Goal: Information Seeking & Learning: Check status

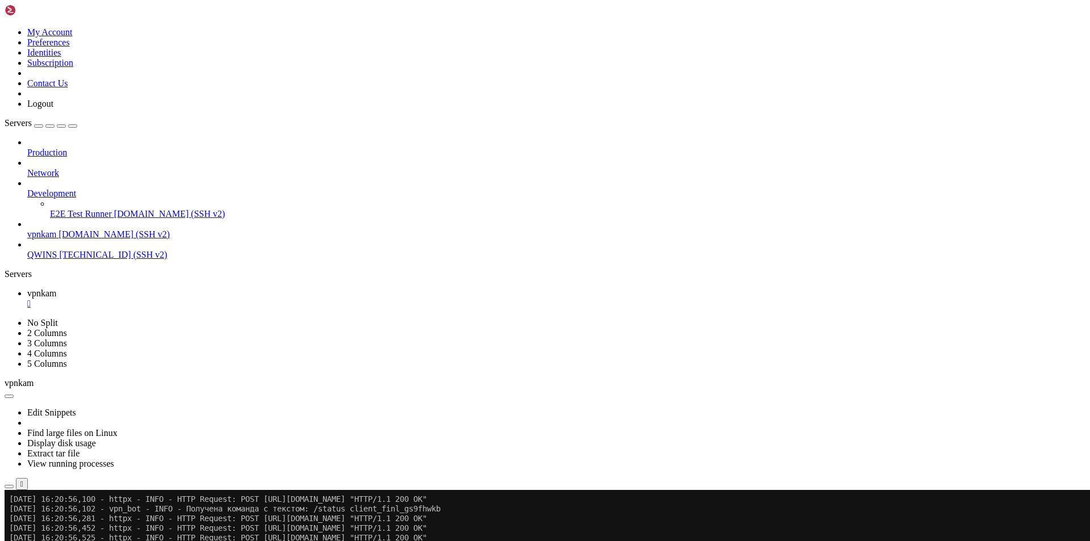
scroll to position [10859, 0]
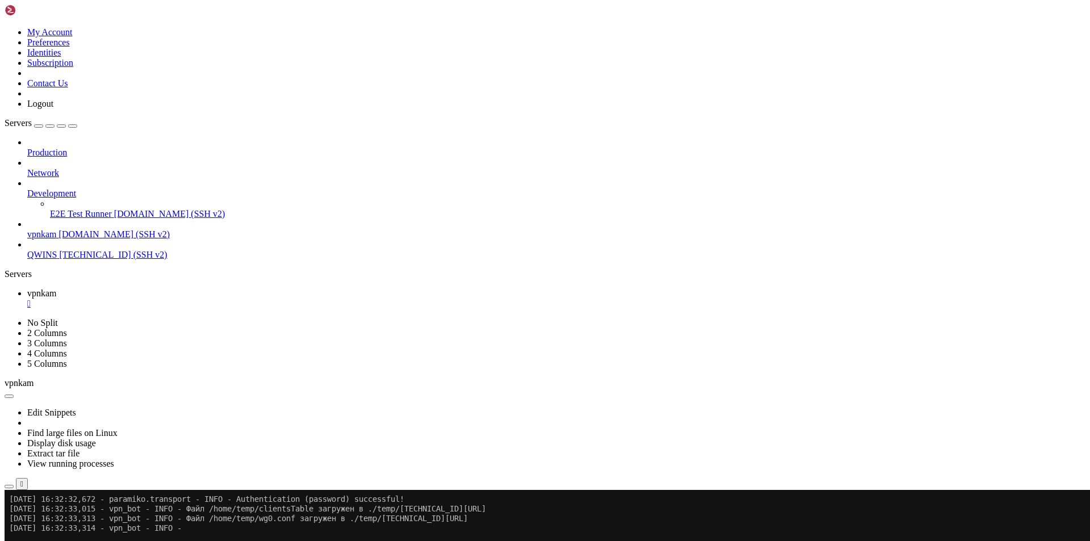
scroll to position [13755, 0]
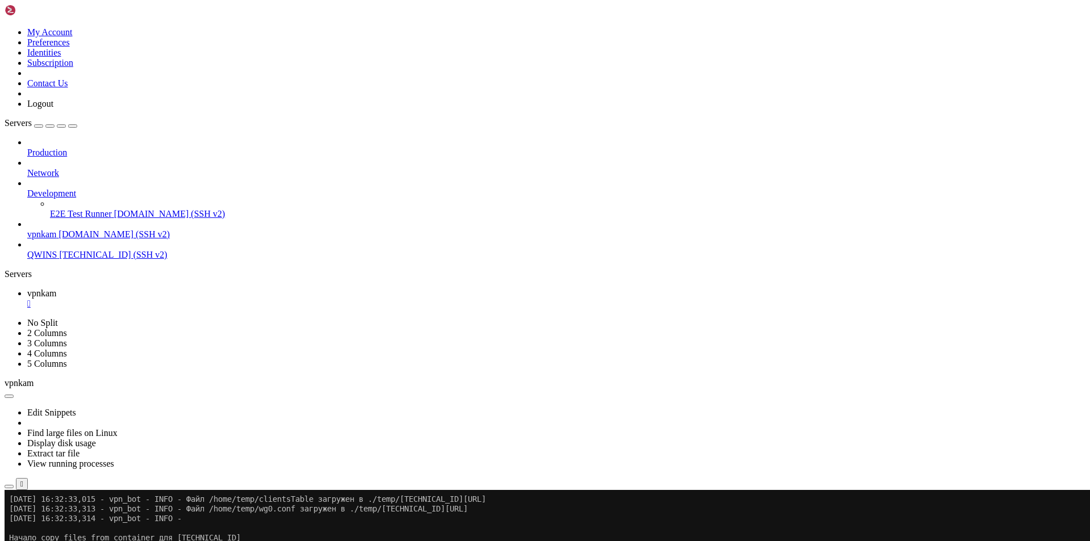
scroll to position [13765, 0]
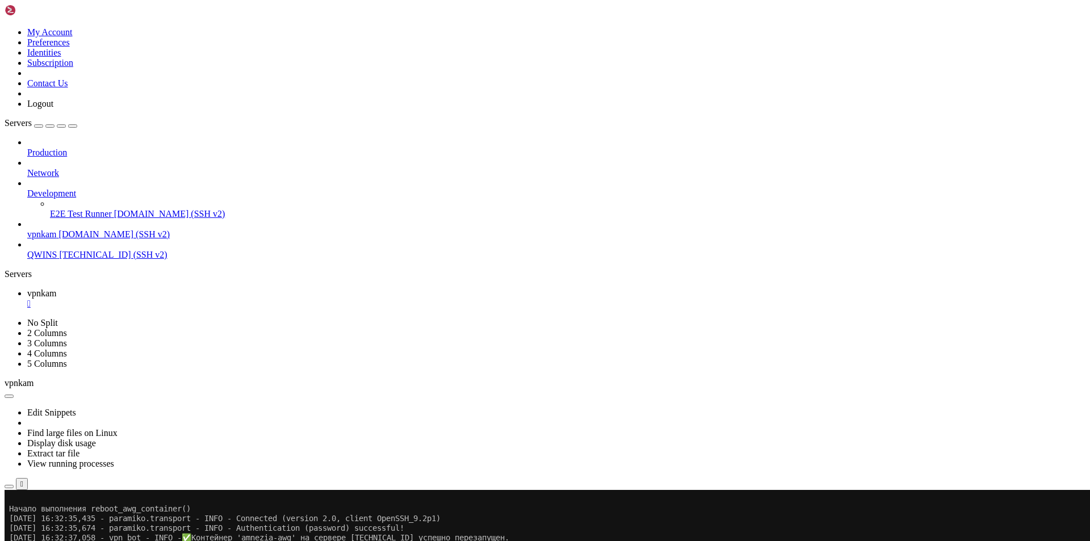
scroll to position [14026, 0]
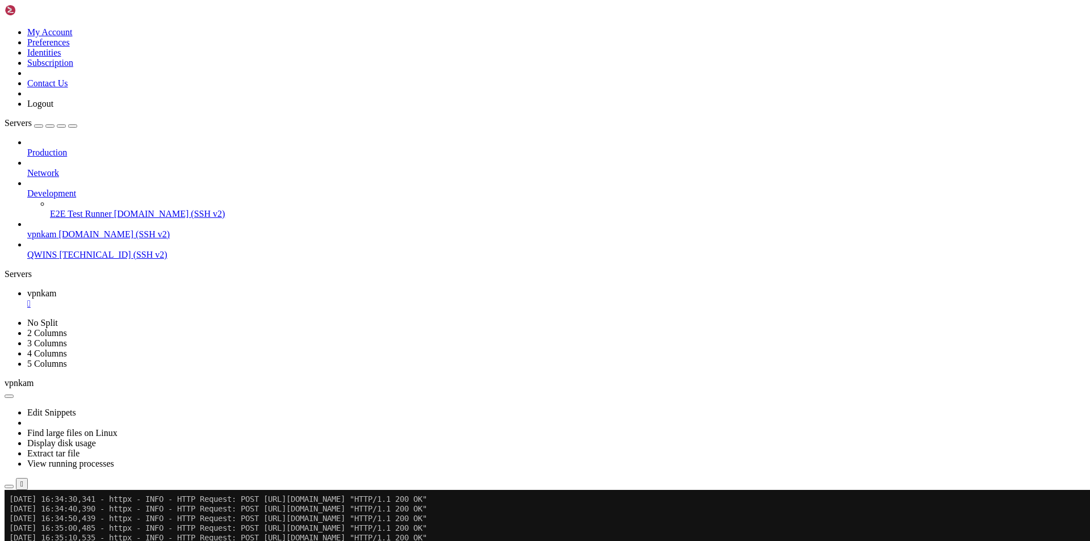
scroll to position [14296, 0]
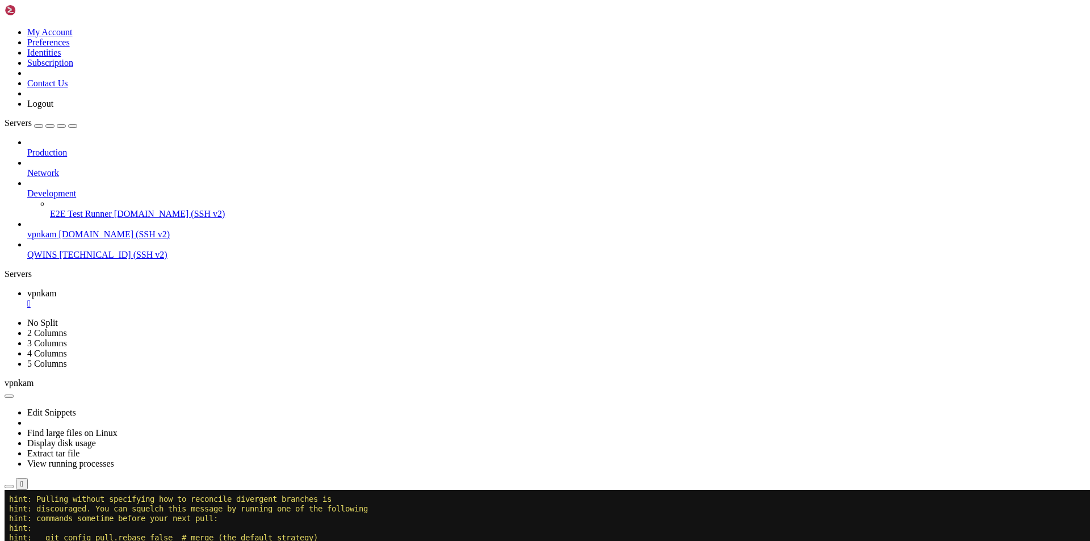
scroll to position [16091, 0]
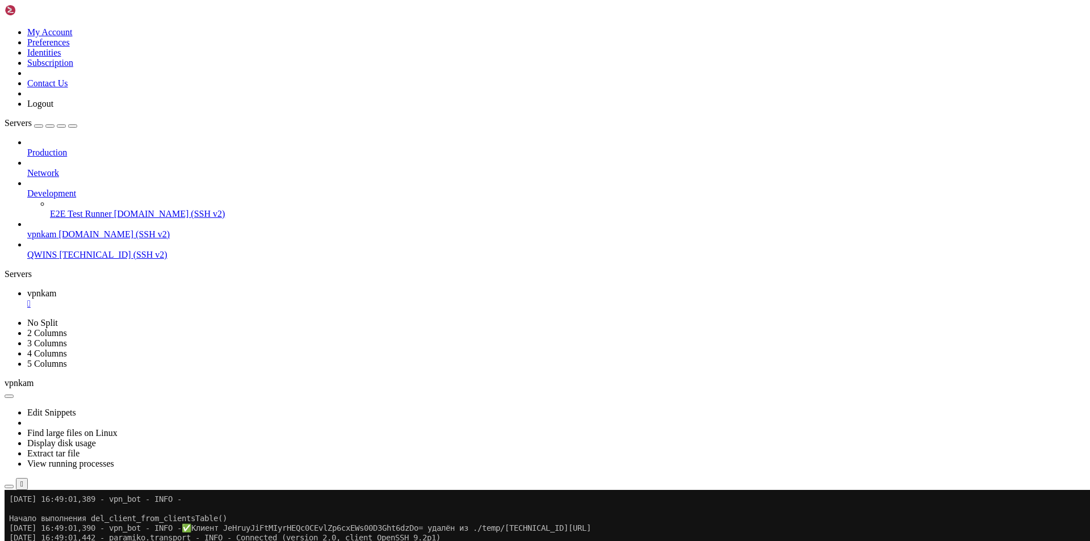
scroll to position [17366, 0]
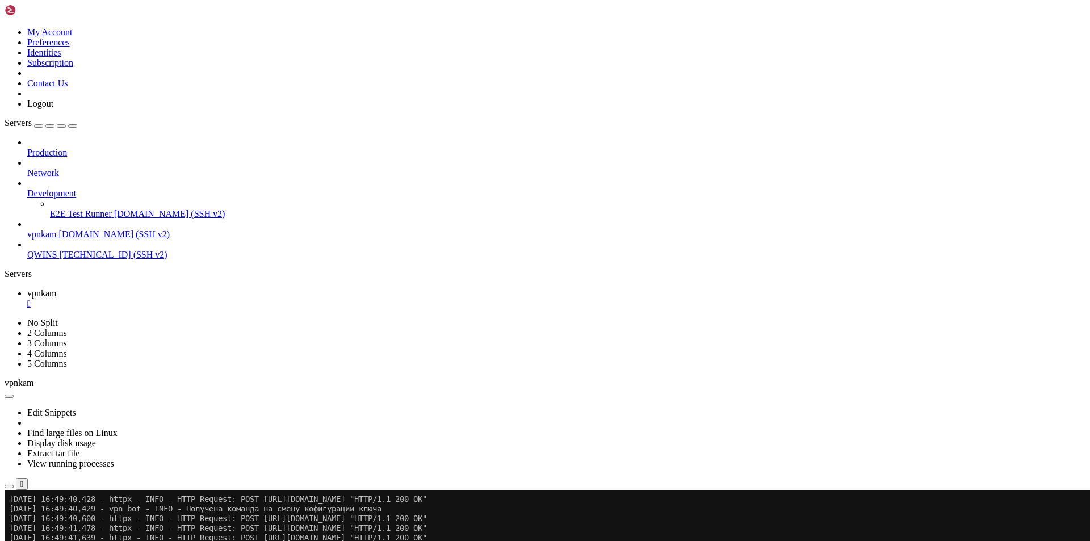
scroll to position [17655, 0]
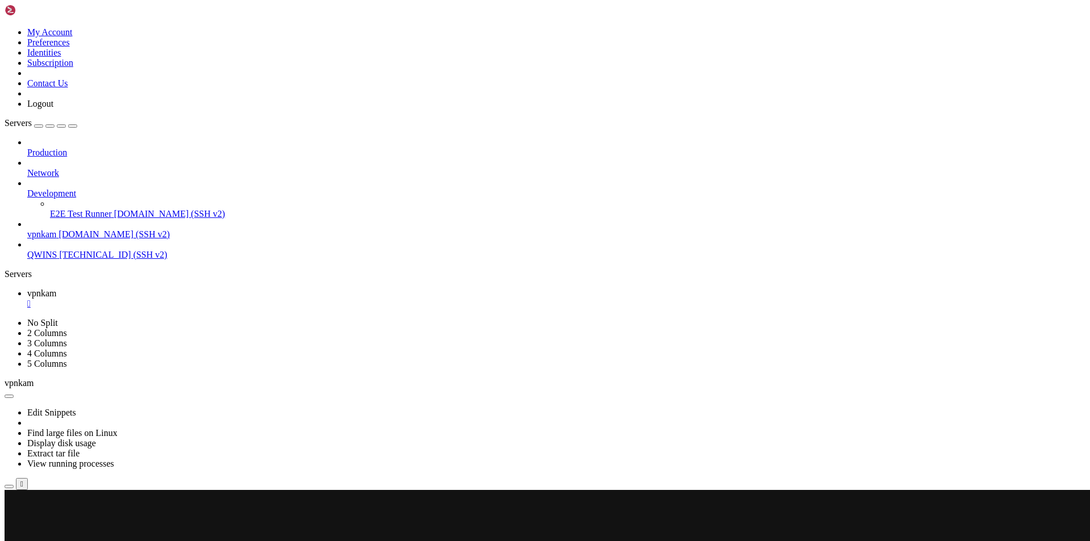
scroll to position [17211, 0]
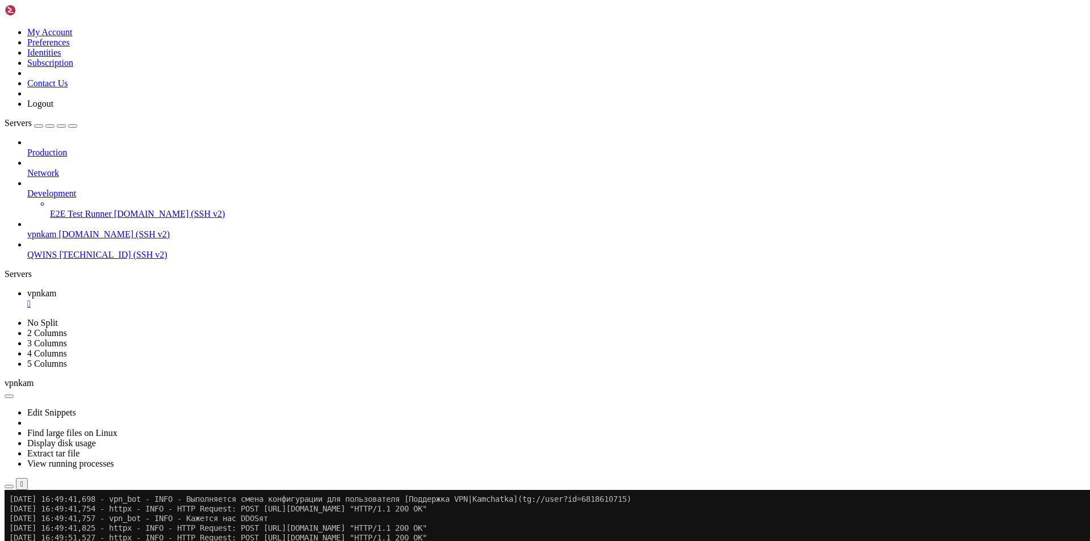
scroll to position [17250, 0]
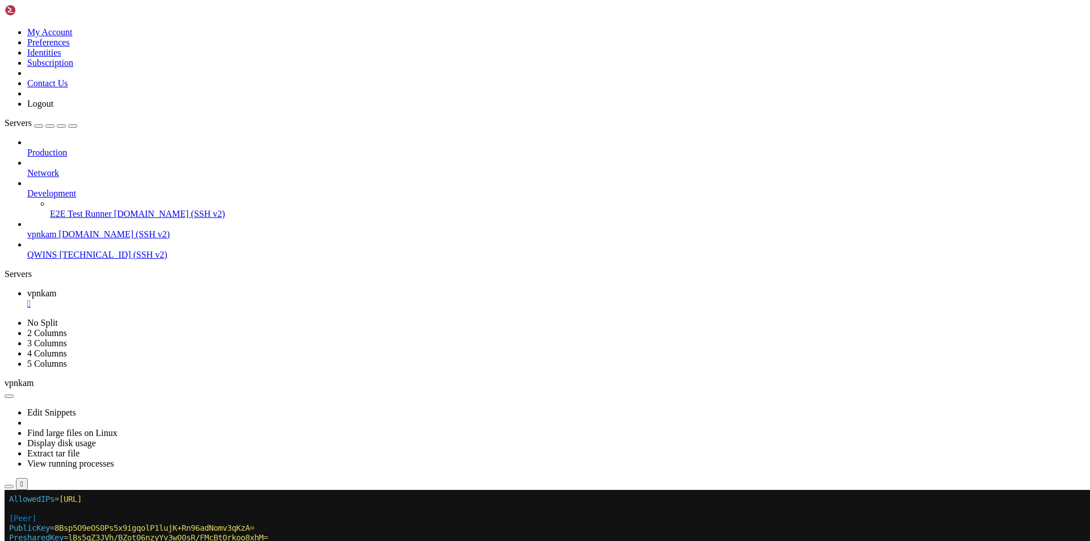
scroll to position [20783, 0]
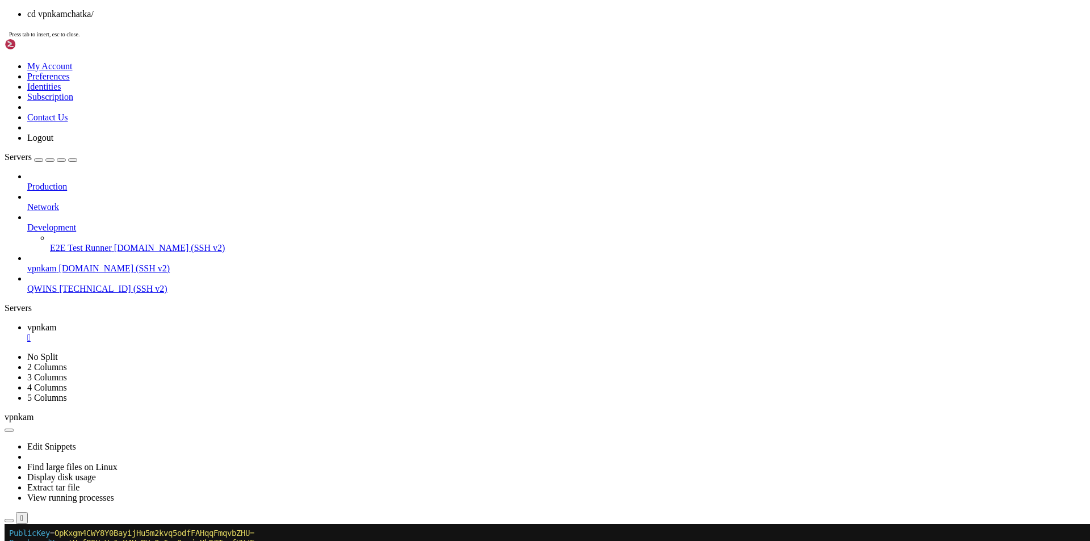
scroll to position [24605, 0]
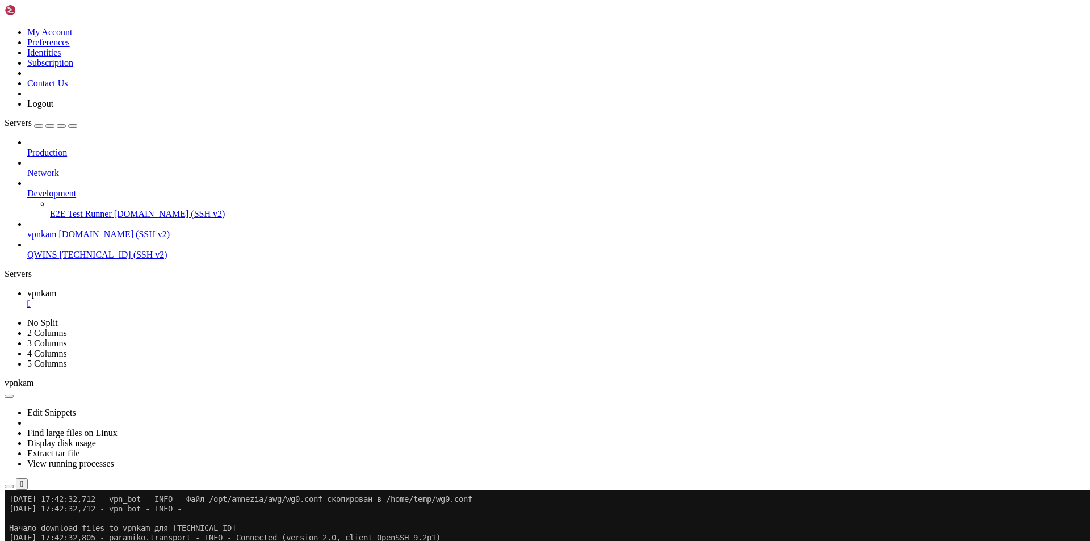
scroll to position [27433, 0]
